Goal: Understand process/instructions

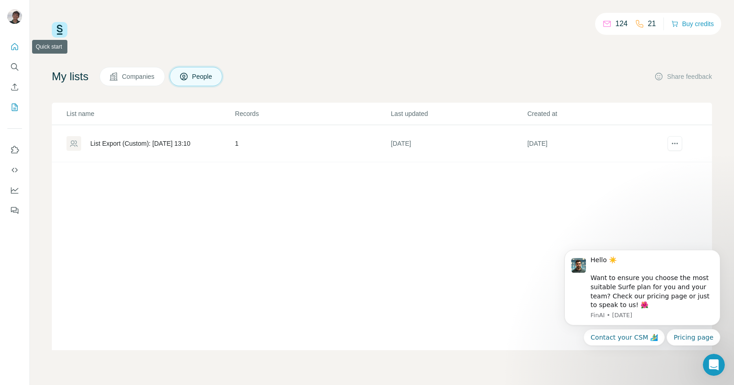
click at [12, 48] on icon "Quick start" at bounding box center [14, 46] width 9 height 9
